Goal: Information Seeking & Learning: Learn about a topic

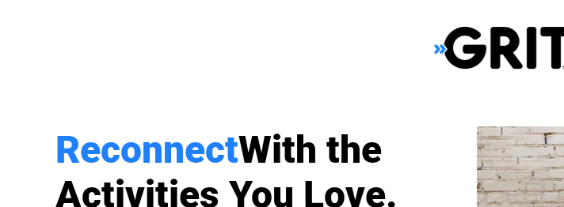
select select "US"
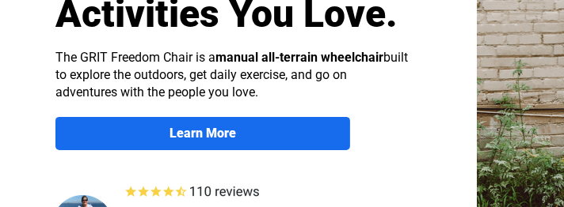
click at [241, 138] on span "Learn More" at bounding box center [202, 133] width 295 height 15
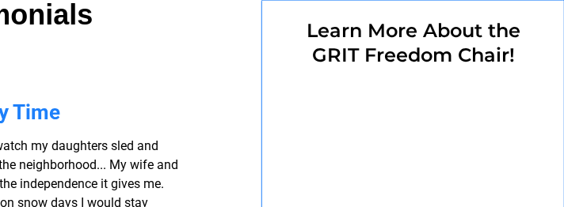
scroll to position [1224, 409]
select select "US"
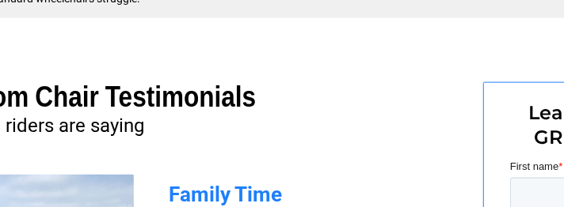
scroll to position [1141, 441]
